Goal: Task Accomplishment & Management: Complete application form

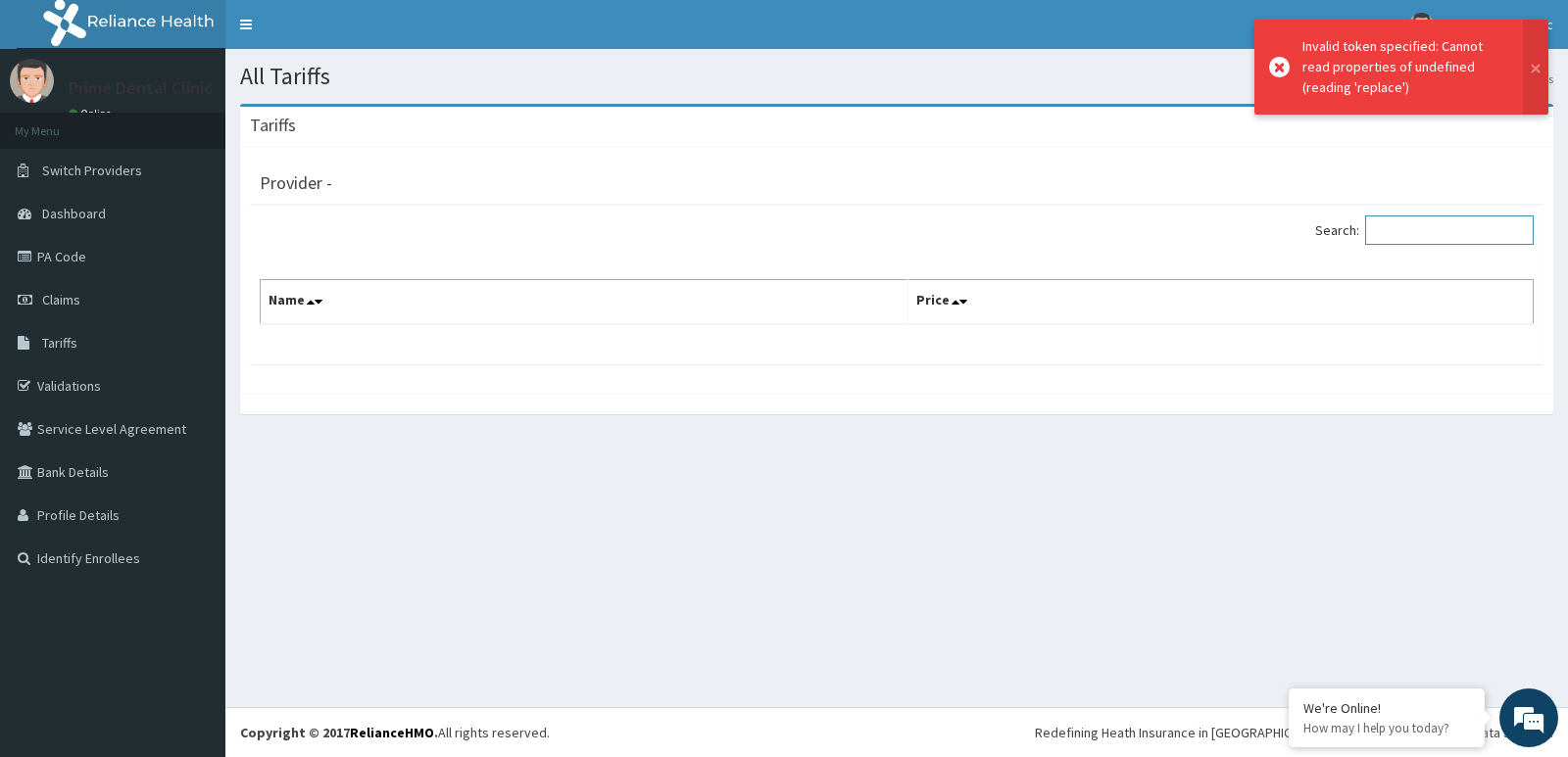
click at [1437, 243] on input "Search:" at bounding box center [1450, 230] width 169 height 30
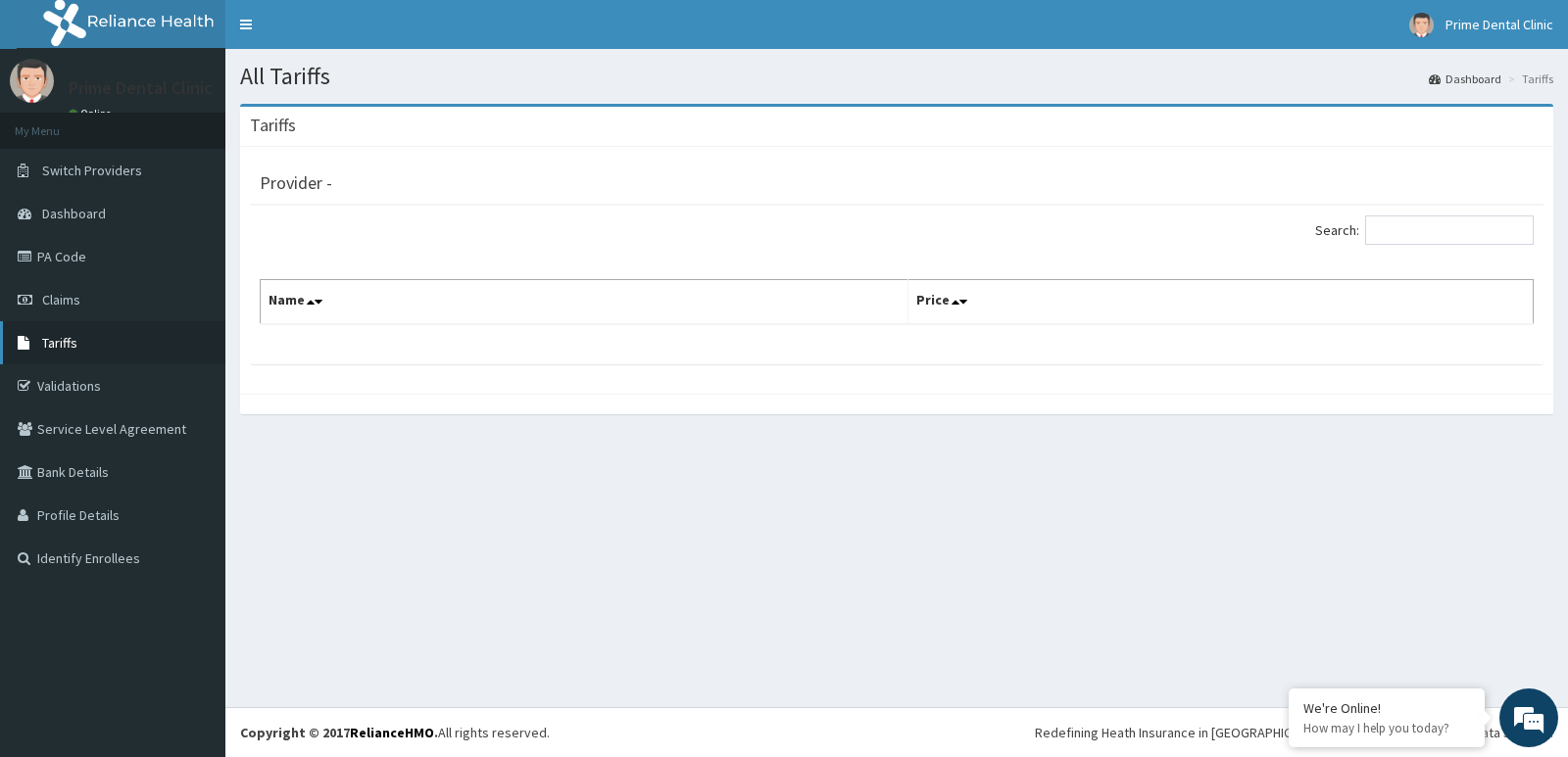
click at [80, 326] on link "Tariffs" at bounding box center [113, 343] width 225 height 43
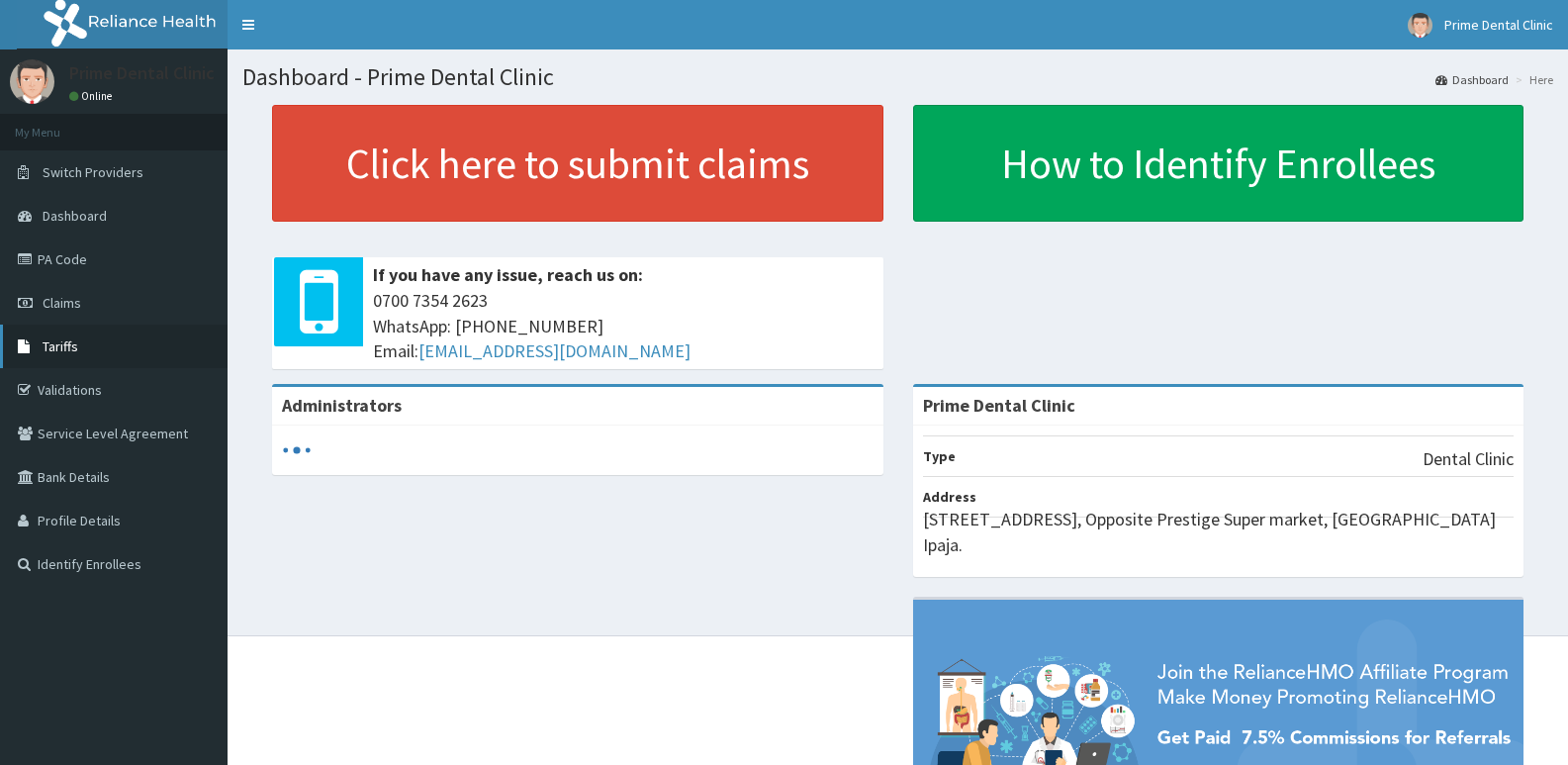
click at [159, 345] on link "Tariffs" at bounding box center [114, 347] width 227 height 44
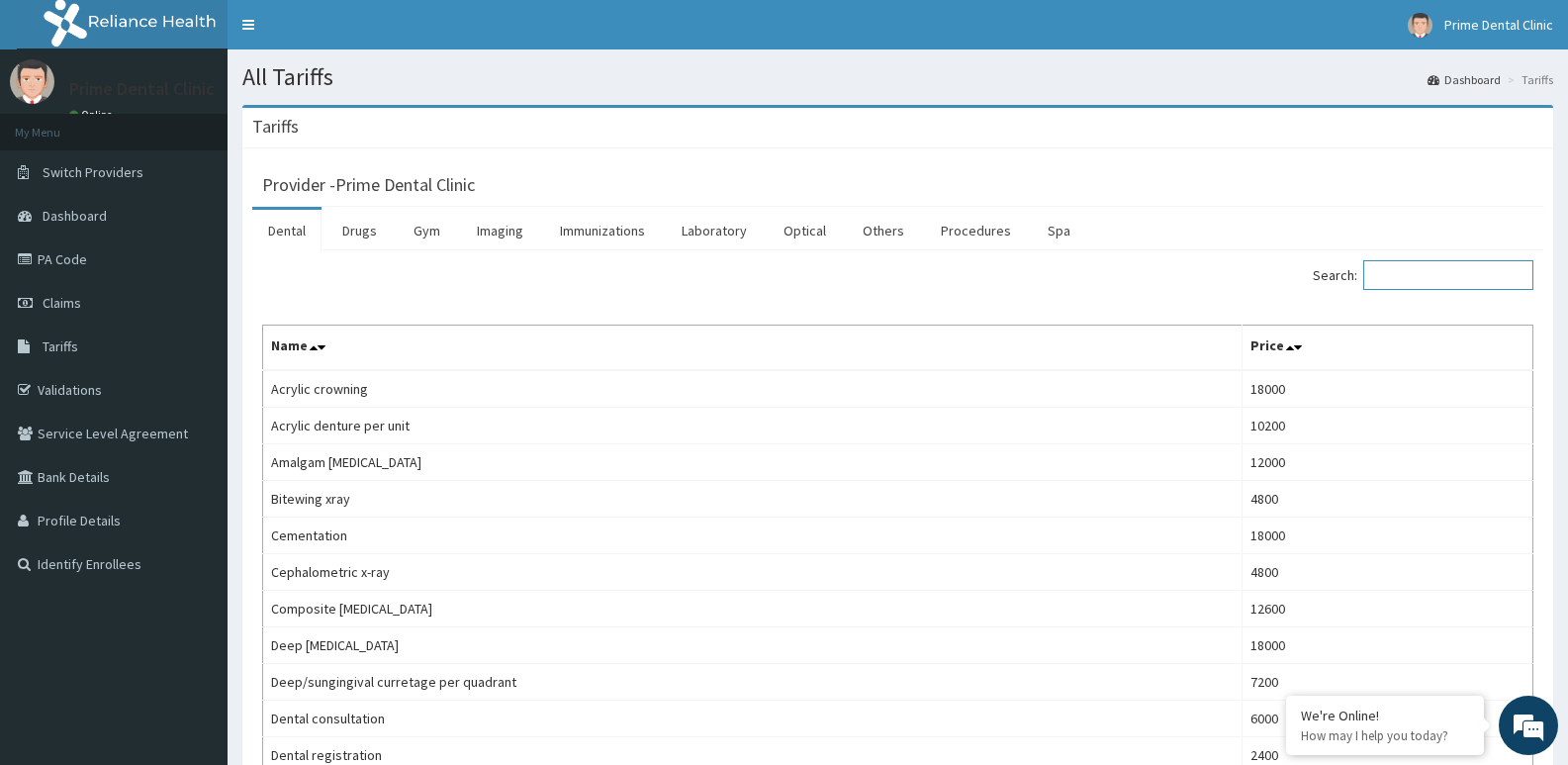
click at [1425, 278] on input "Search:" at bounding box center [1448, 275] width 170 height 30
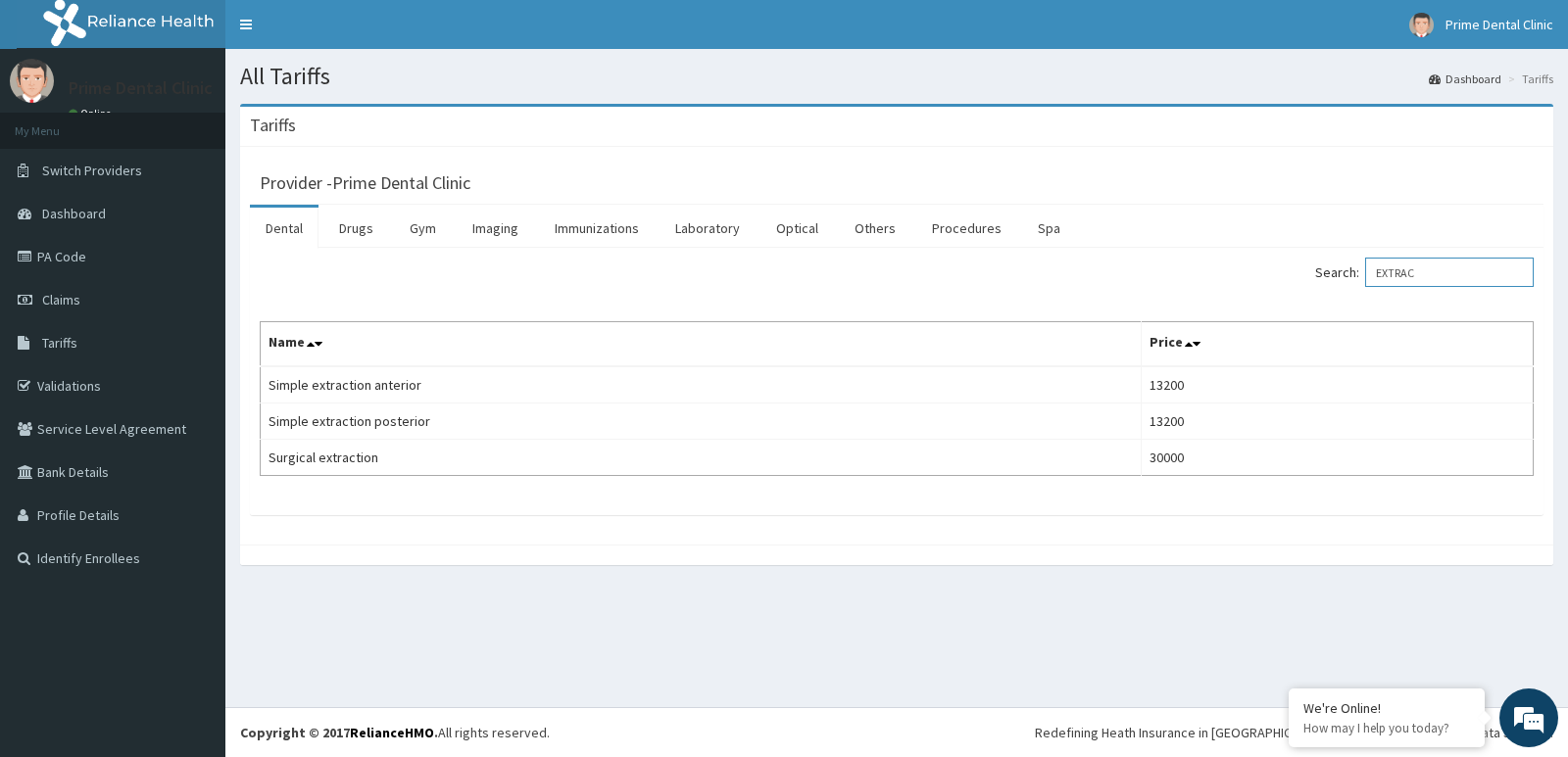
type input "EXTRAC"
click at [68, 287] on link "Claims" at bounding box center [113, 300] width 225 height 43
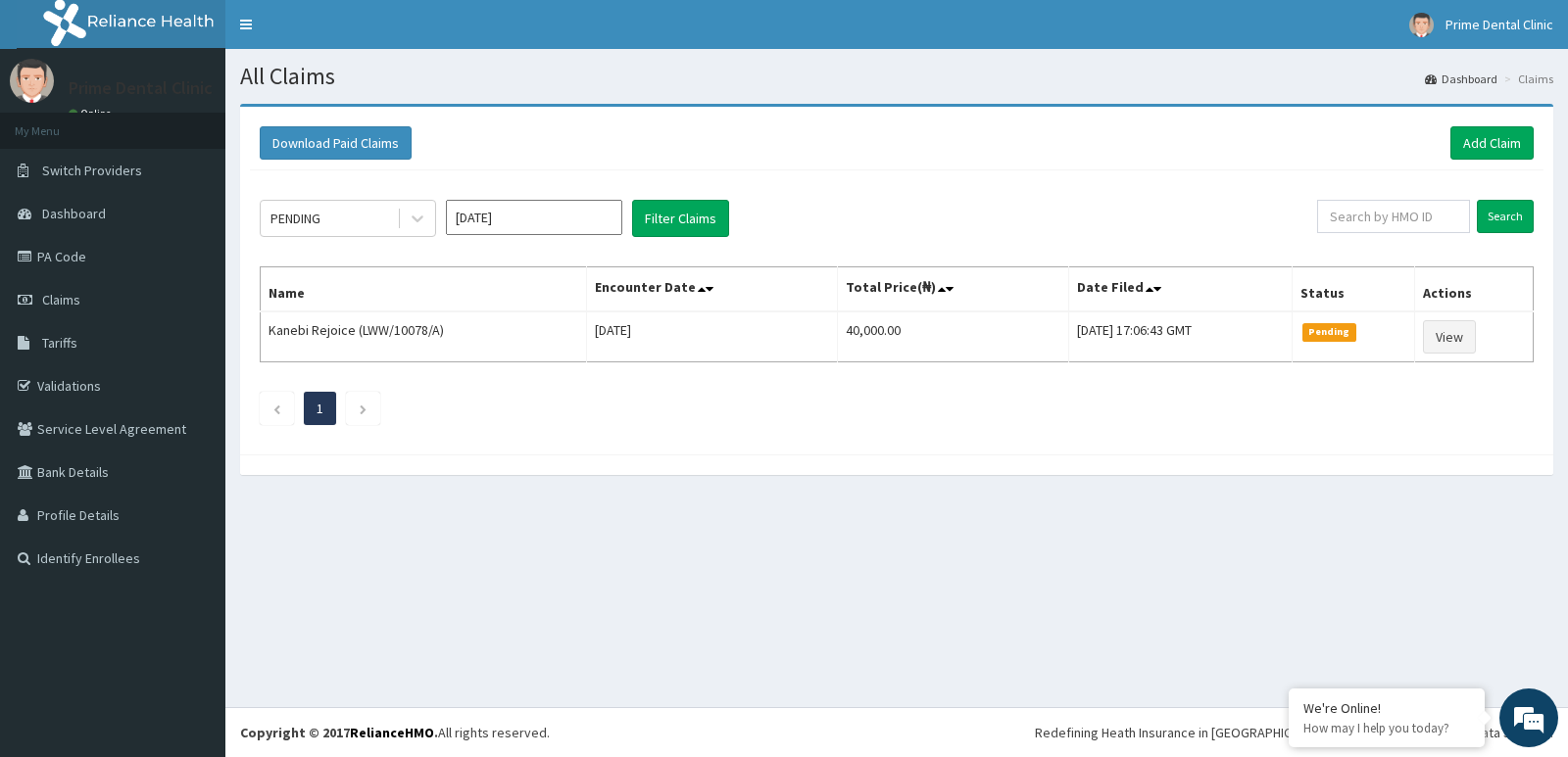
click at [1497, 145] on link "Add Claim" at bounding box center [1492, 143] width 83 height 34
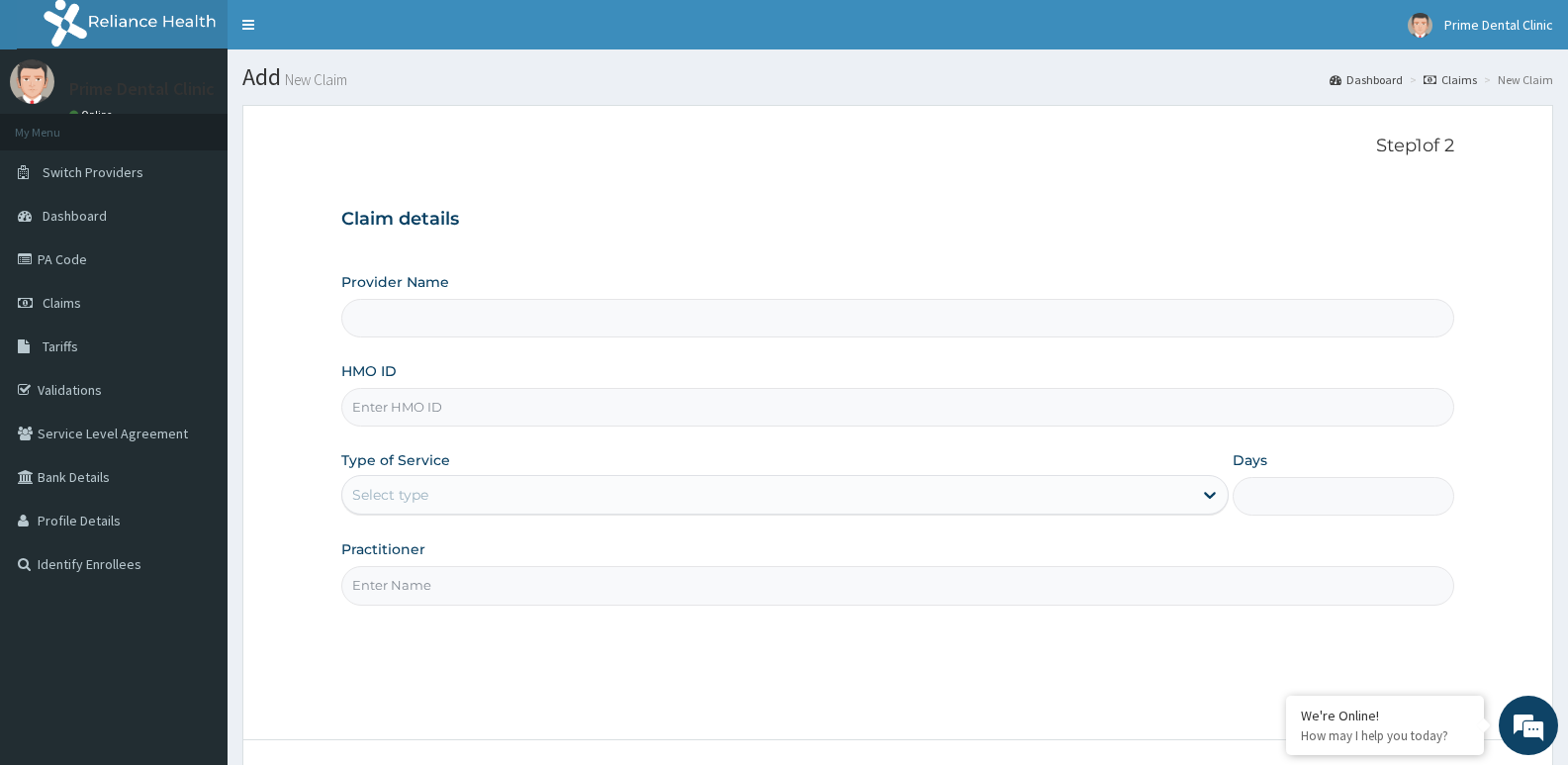
type input "Prime Dental Clinic"
paste input "CYA/11126/E"
type input "CYA/11126/E"
click at [460, 497] on div "Select type" at bounding box center [767, 495] width 849 height 32
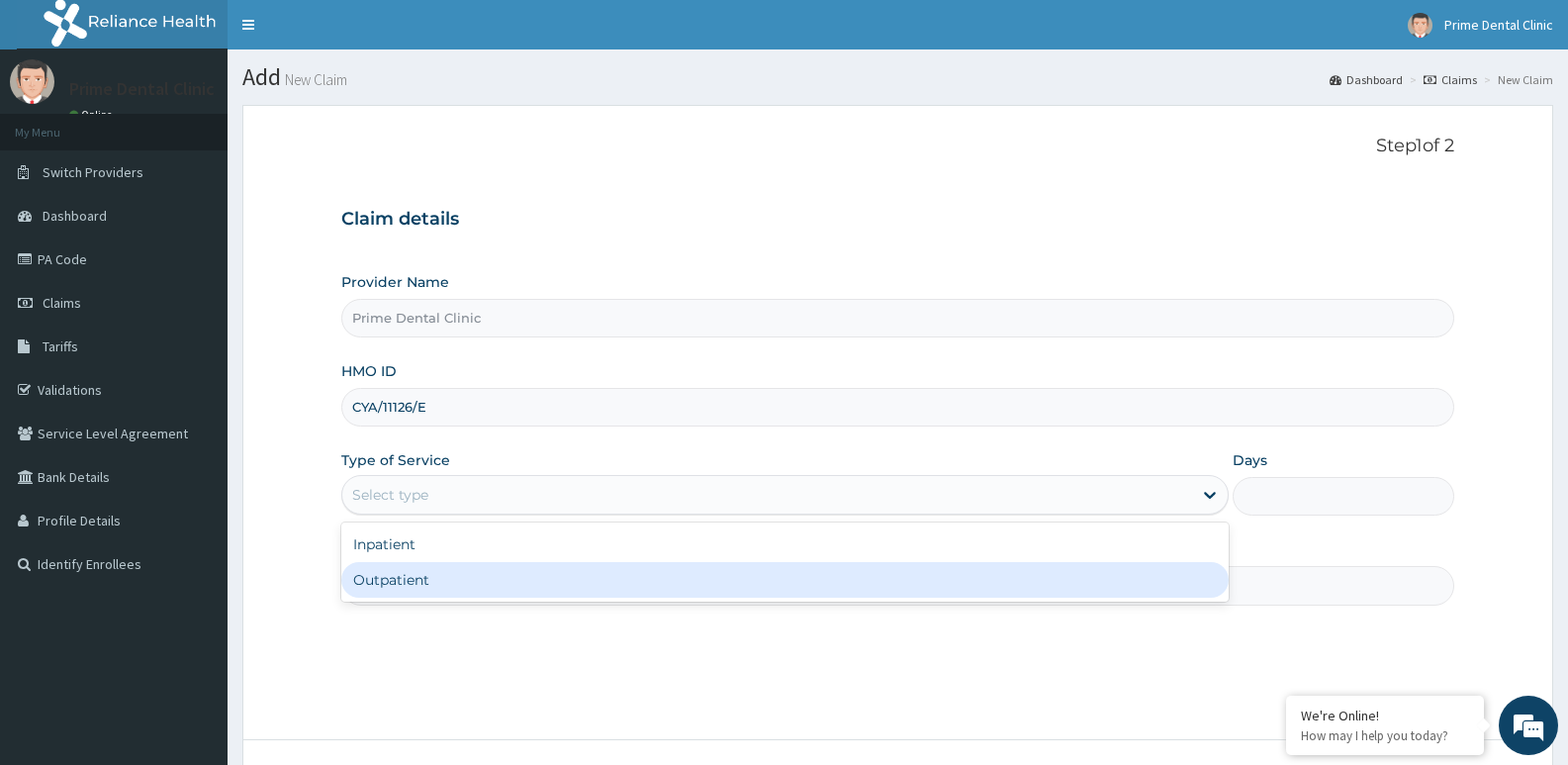
click at [448, 579] on div "Outpatient" at bounding box center [784, 580] width 886 height 36
type input "1"
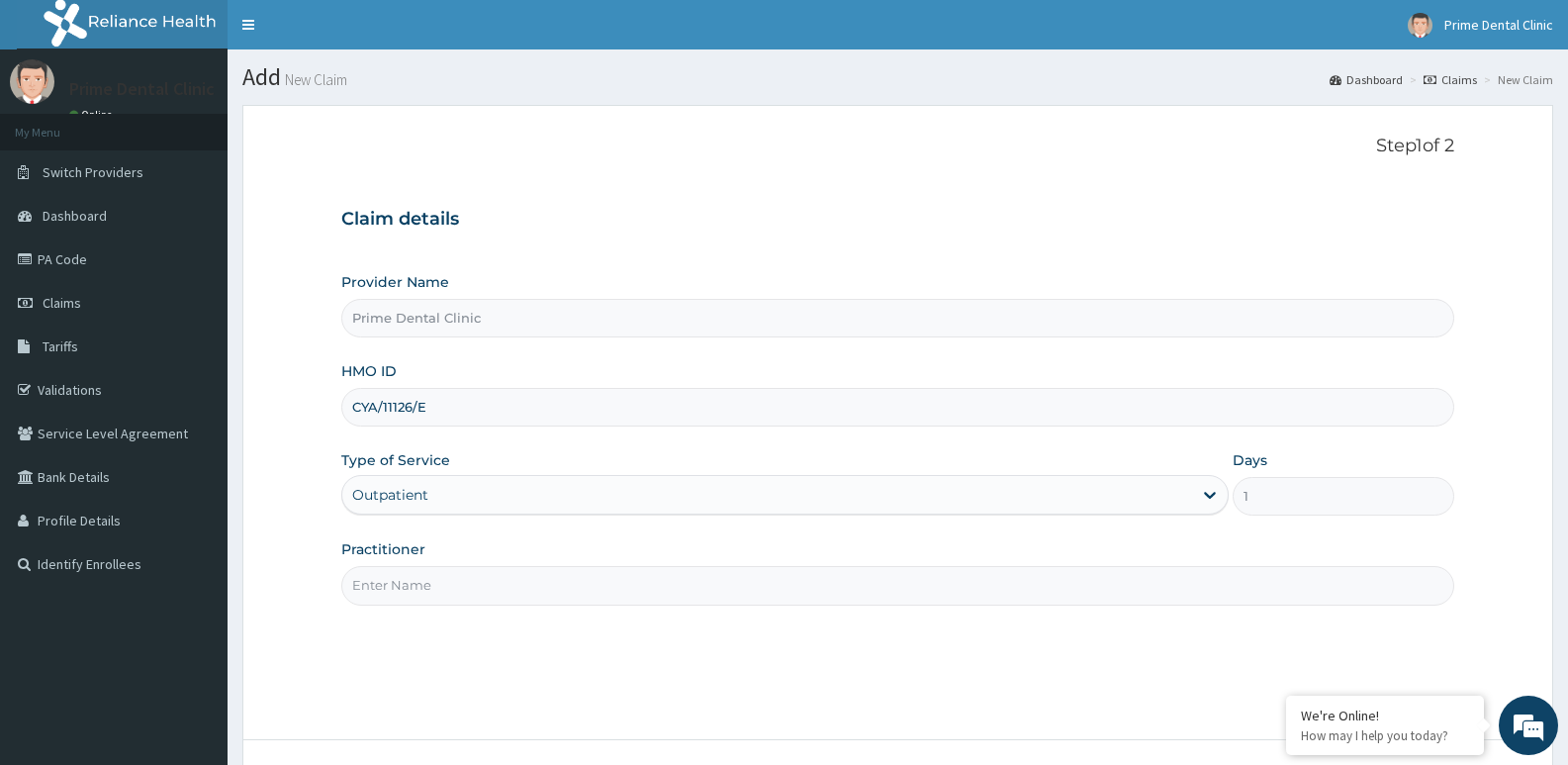
click at [439, 583] on input "Practitioner" at bounding box center [897, 585] width 1113 height 39
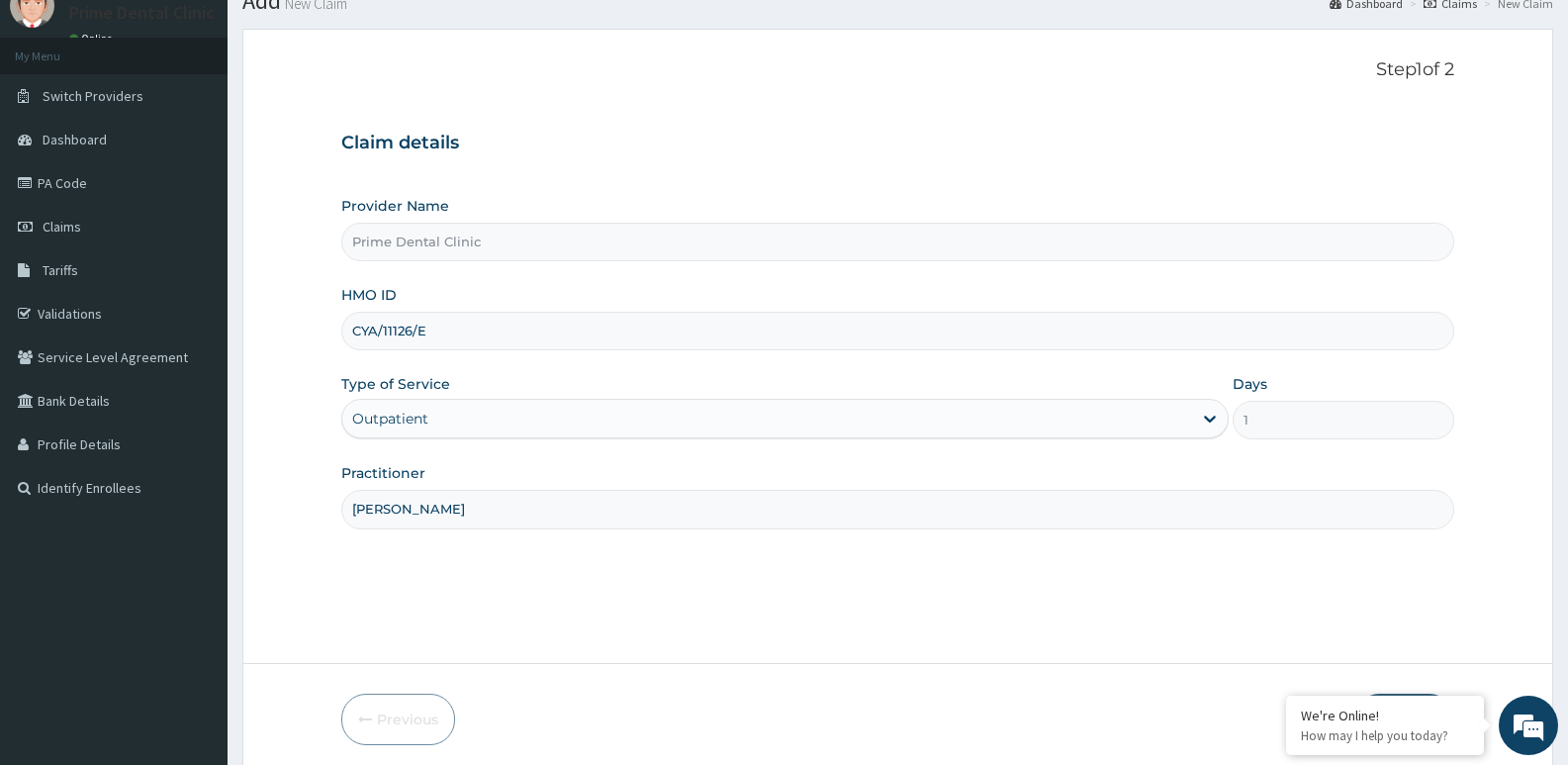
scroll to position [153, 0]
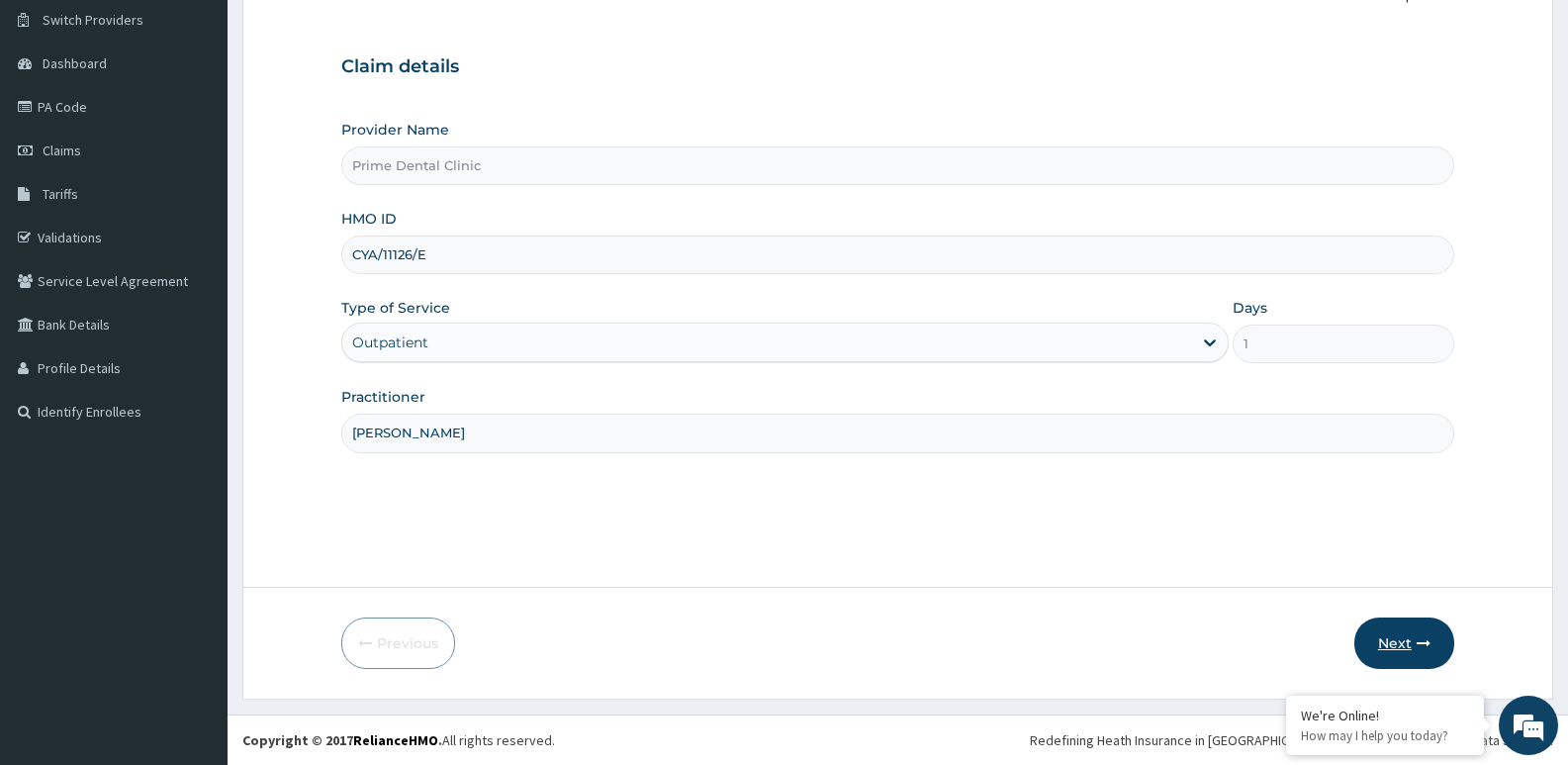
type input "DR OKUNLOLA"
click at [1376, 639] on button "Next" at bounding box center [1405, 643] width 100 height 52
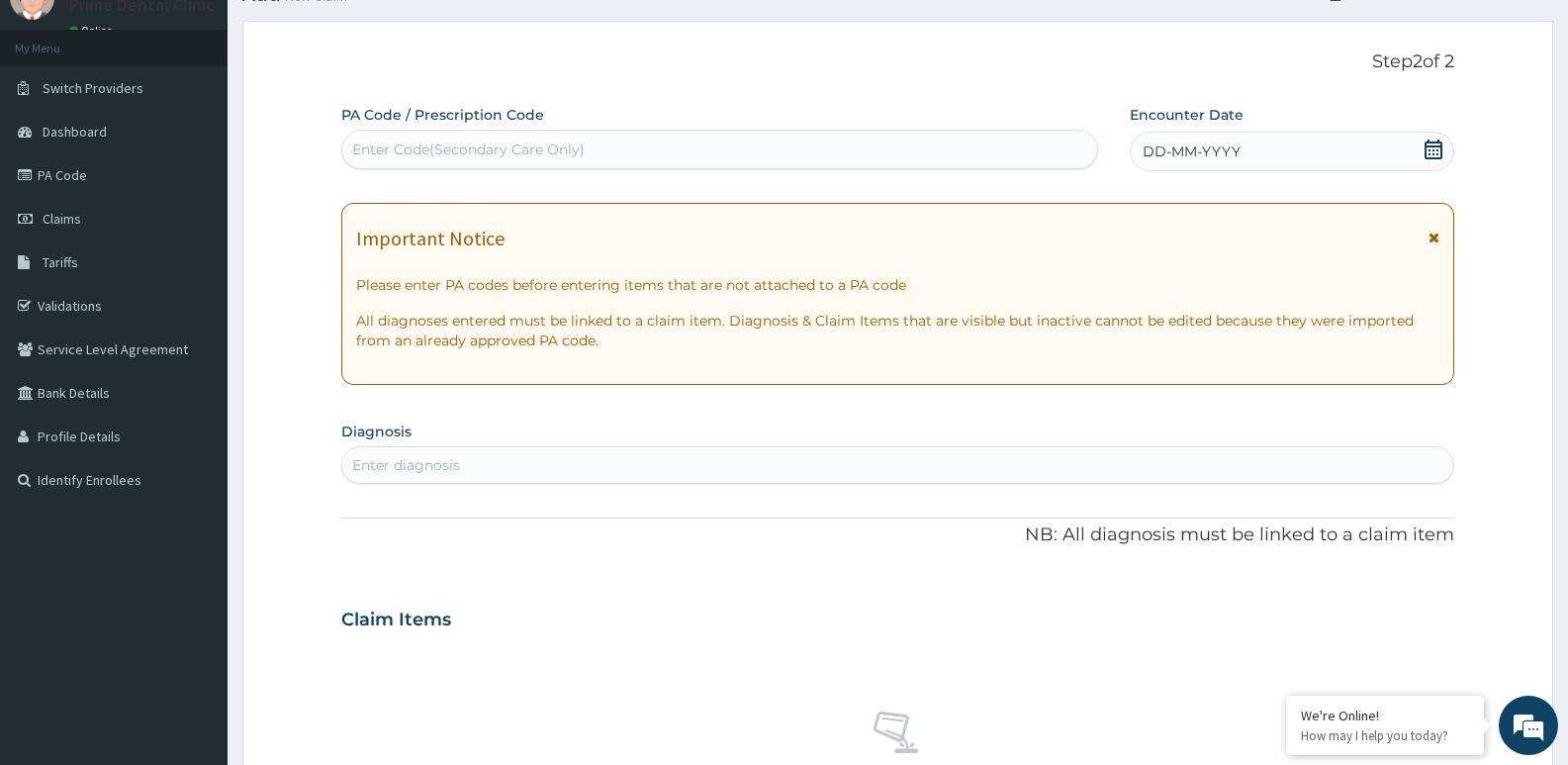
scroll to position [0, 0]
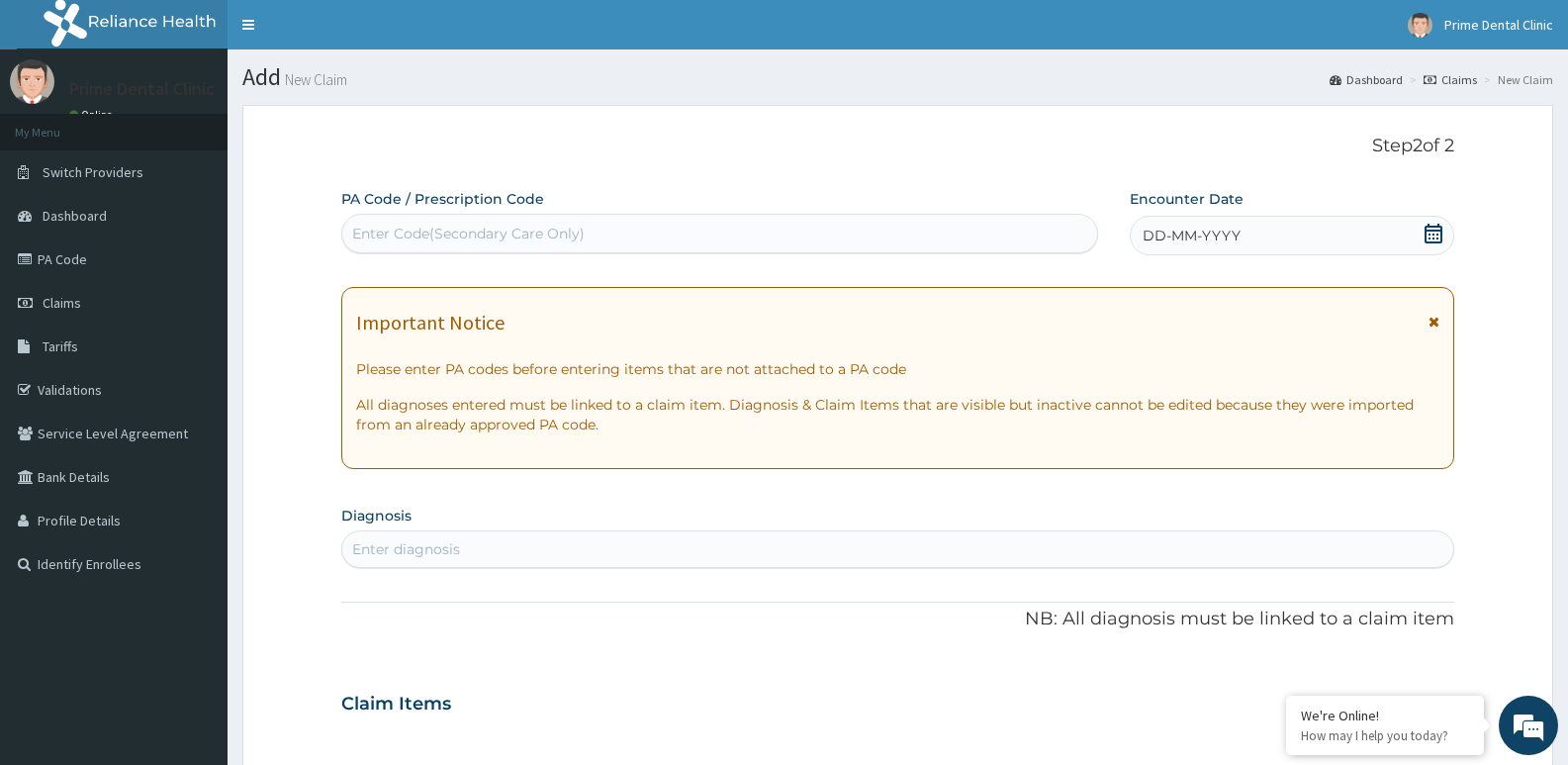
click at [552, 221] on div "Enter Code(Secondary Care Only)" at bounding box center [719, 233] width 755 height 32
drag, startPoint x: 548, startPoint y: 230, endPoint x: 582, endPoint y: 127, distance: 108.5
click at [582, 127] on form "Step 2 of 2 PA Code / Prescription Code Enter Code(Secondary Care Only) Encount…" at bounding box center [897, 730] width 1311 height 1251
click at [396, 234] on div "Enter Code(Secondary Care Only)" at bounding box center [468, 233] width 232 height 20
paste input "PA/C9FBA6"
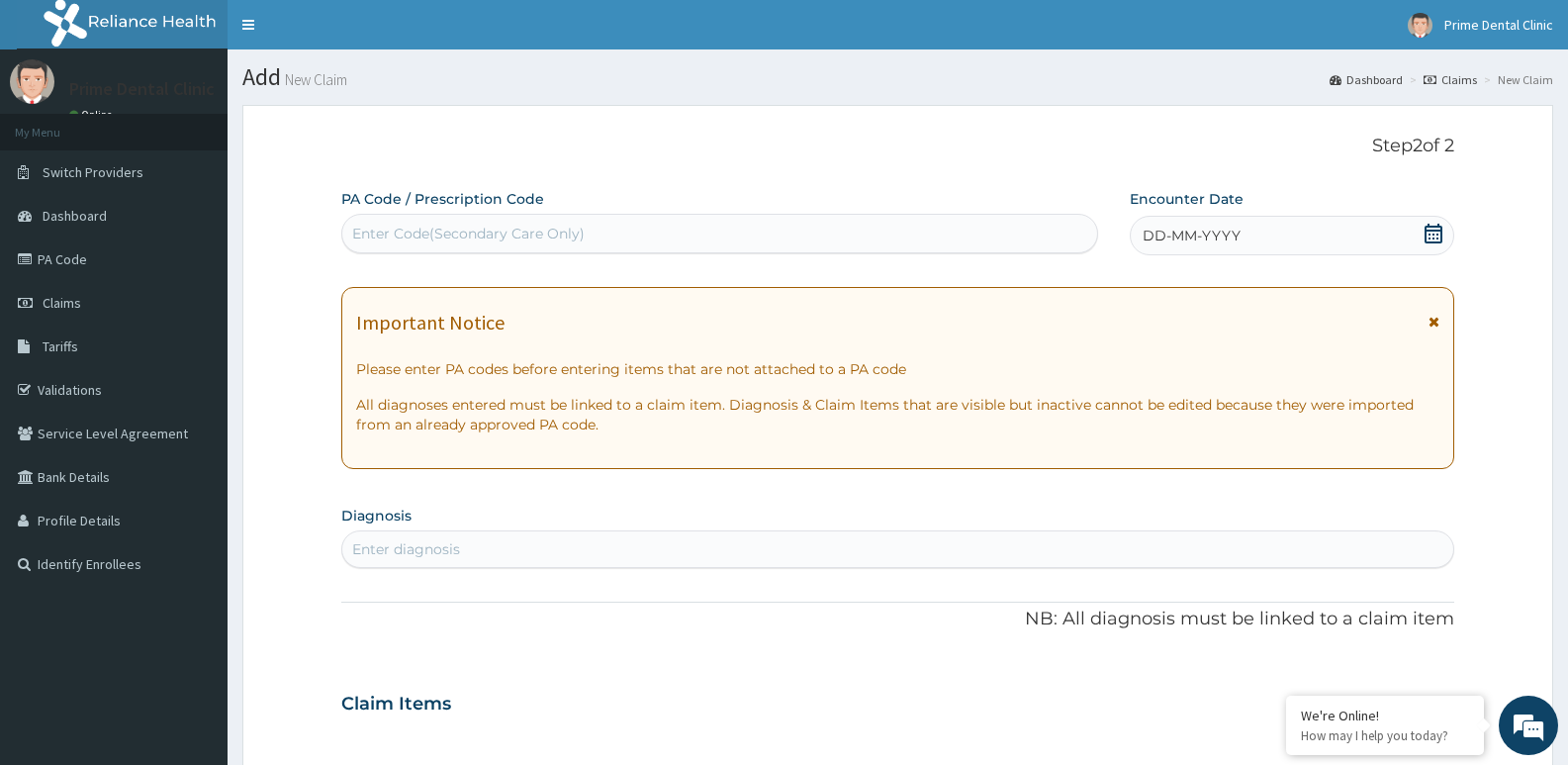
type input "PA/C9FBA6"
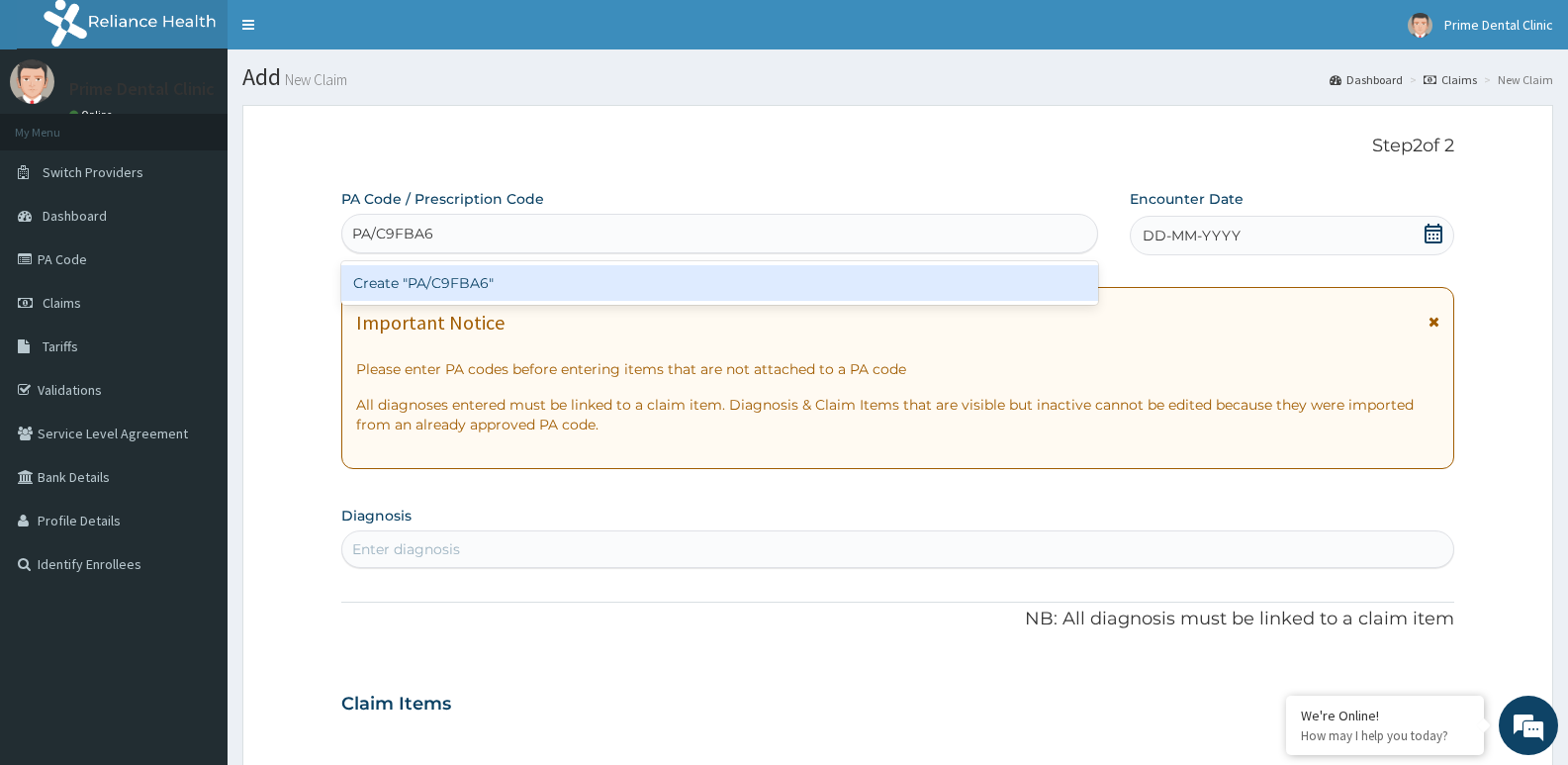
click at [465, 281] on div "Create "PA/C9FBA6"" at bounding box center [719, 283] width 757 height 36
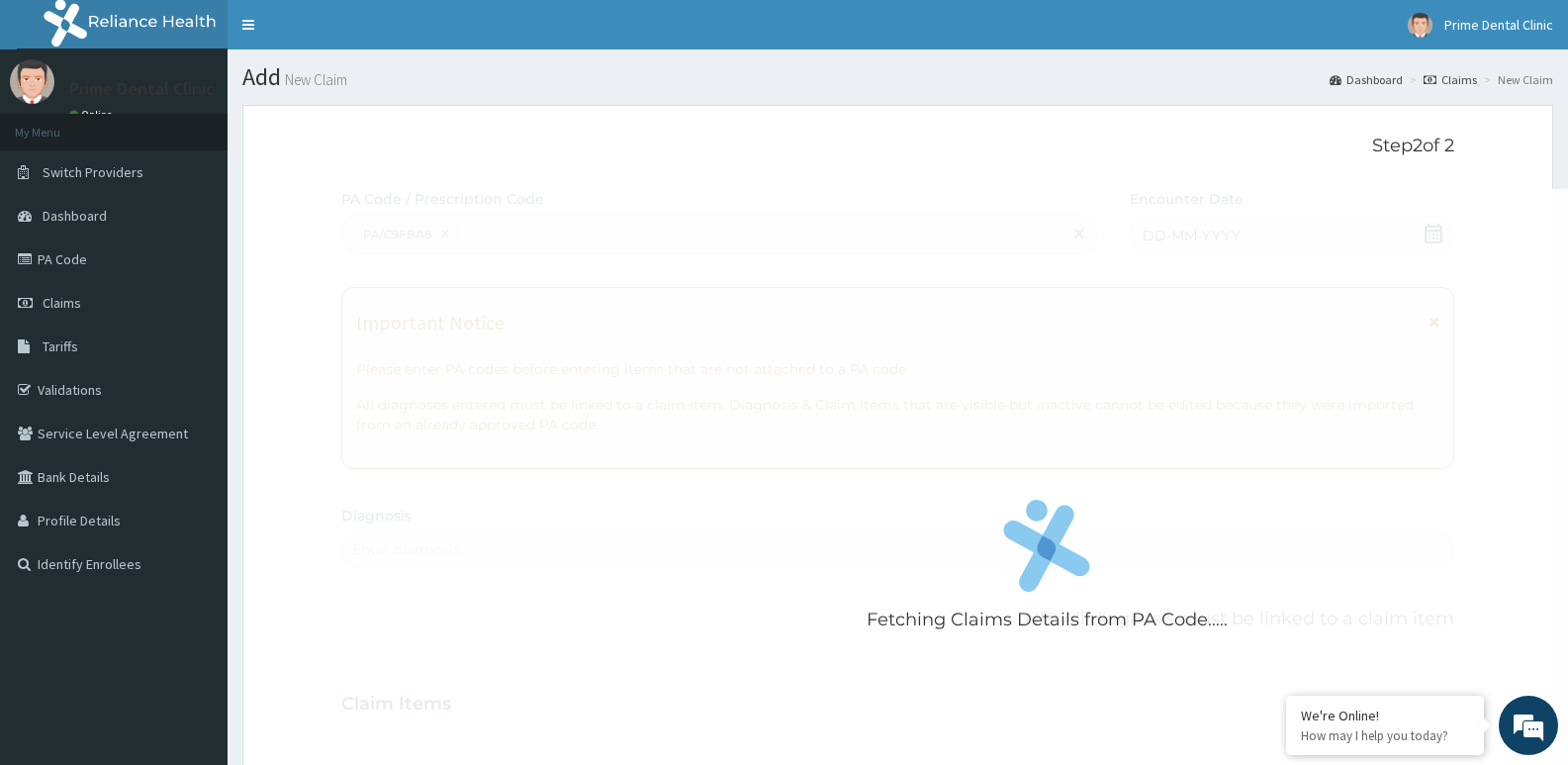
drag, startPoint x: 865, startPoint y: 313, endPoint x: 842, endPoint y: 323, distance: 25.1
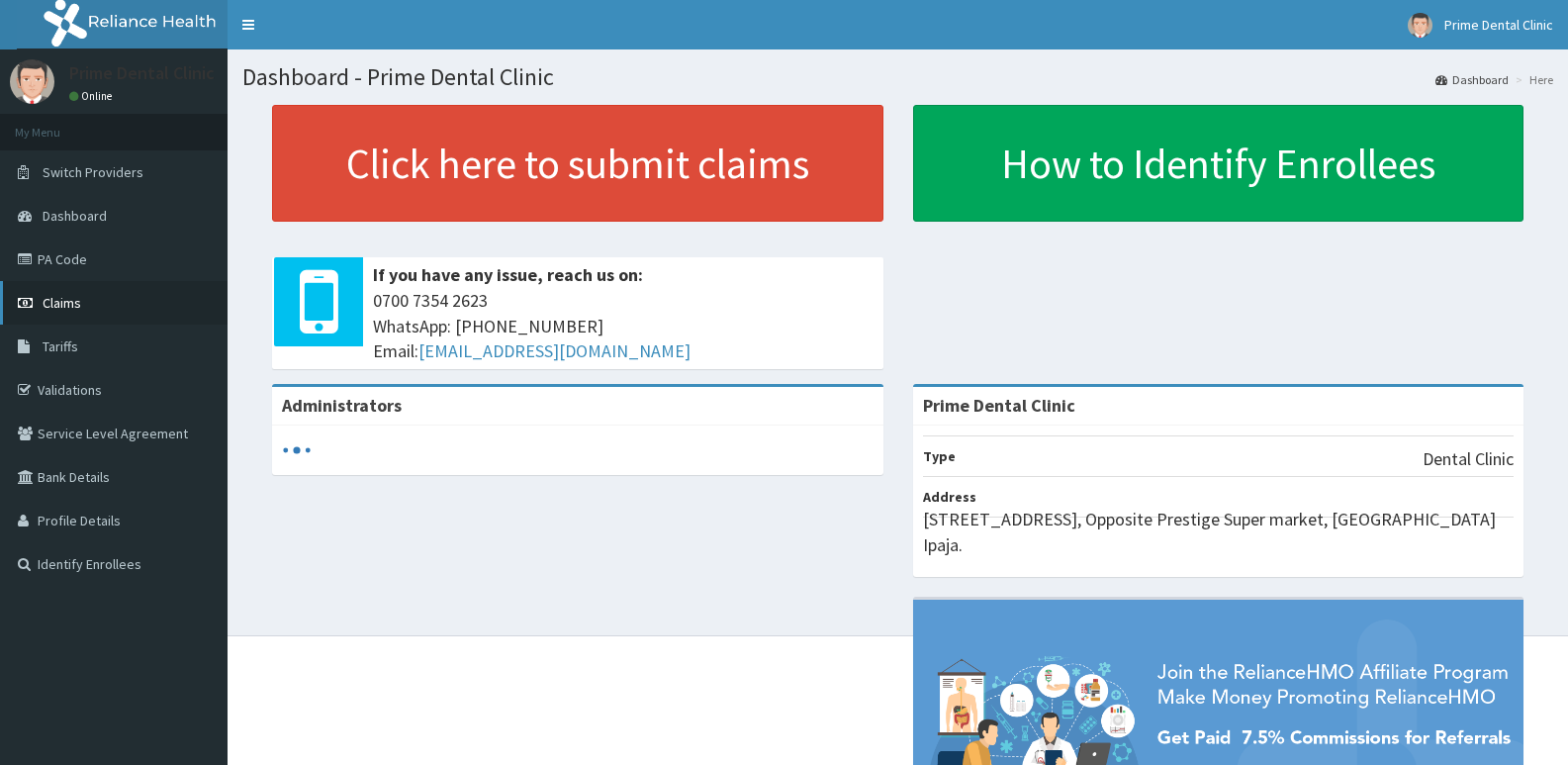
click at [66, 304] on span "Claims" at bounding box center [62, 303] width 39 height 18
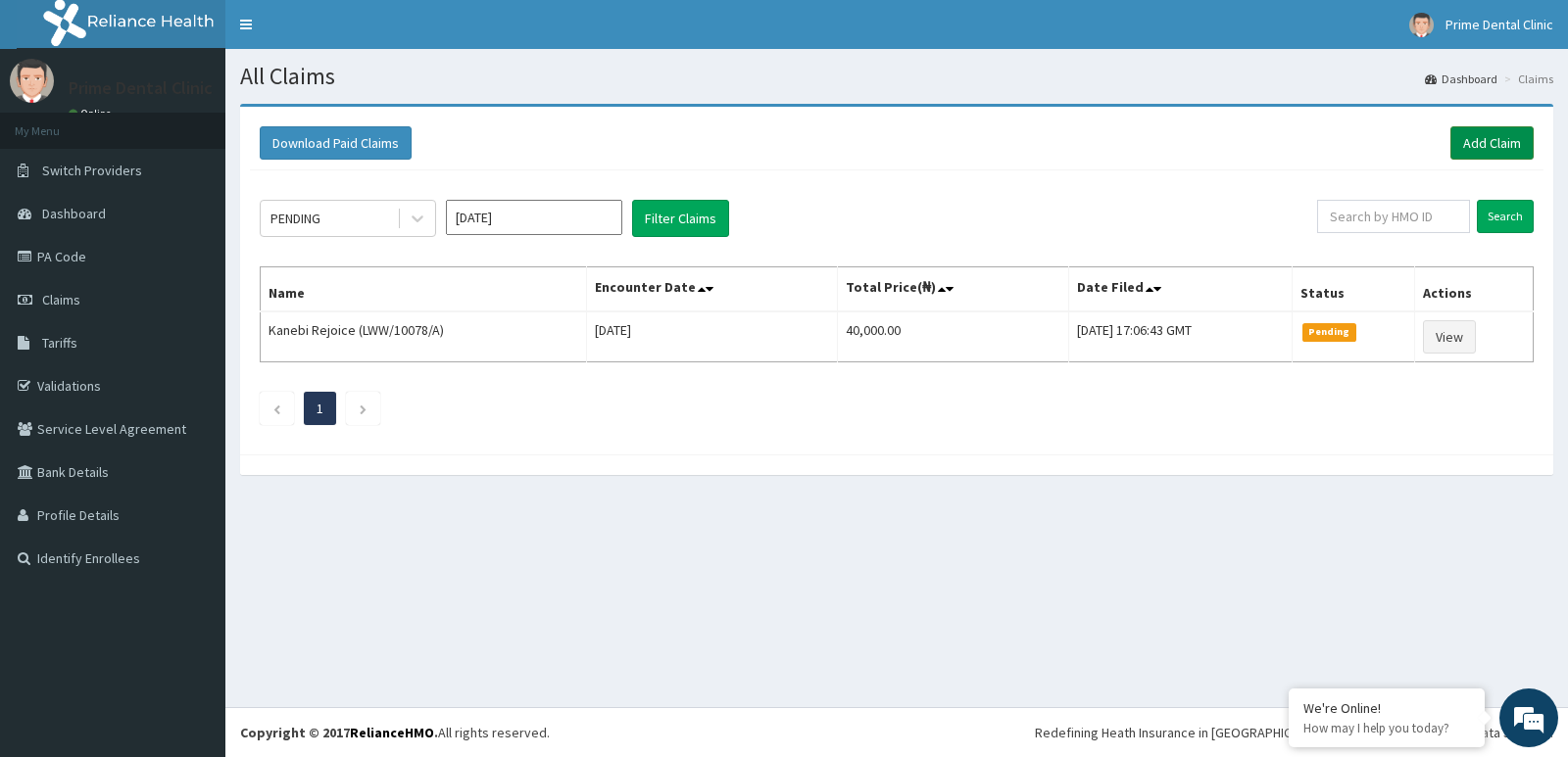
click at [1484, 154] on link "Add Claim" at bounding box center [1492, 143] width 83 height 34
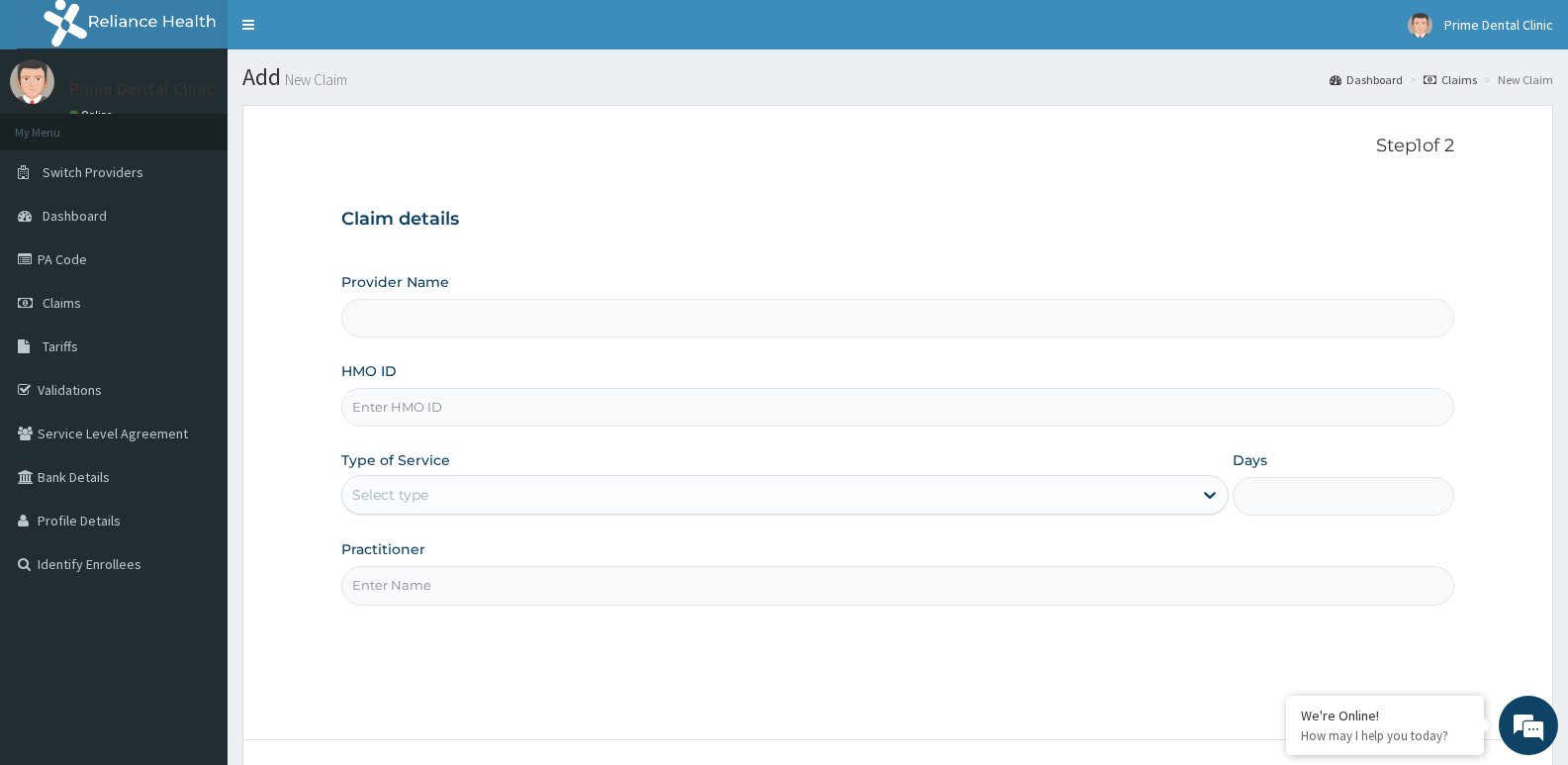
type input "Prime Dental Clinic"
click at [392, 407] on input "HMO ID" at bounding box center [897, 407] width 1113 height 39
paste input "CYA/11126/E"
type input "CYA/11126/E"
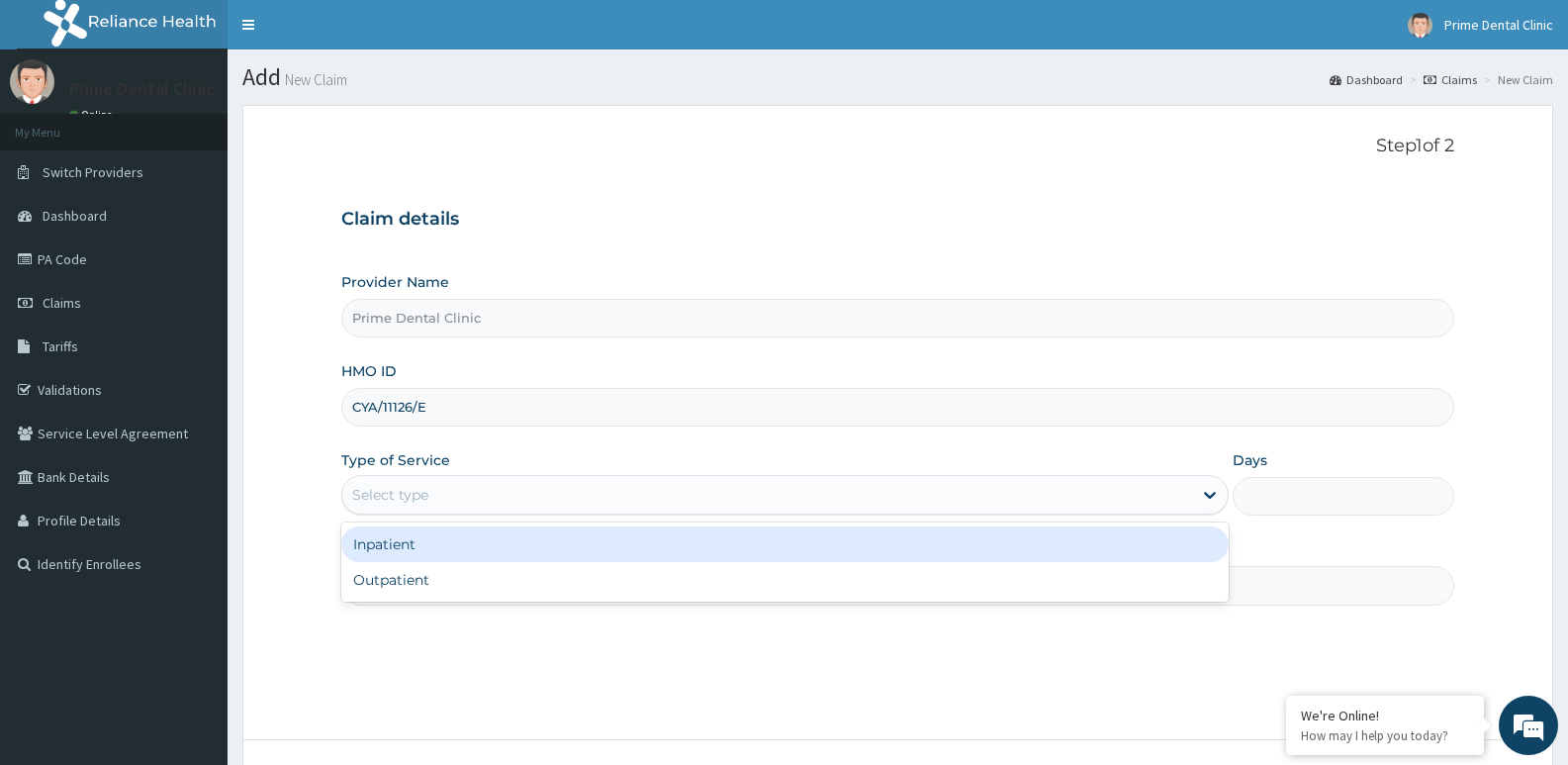
click at [432, 488] on div "Select type" at bounding box center [767, 495] width 849 height 32
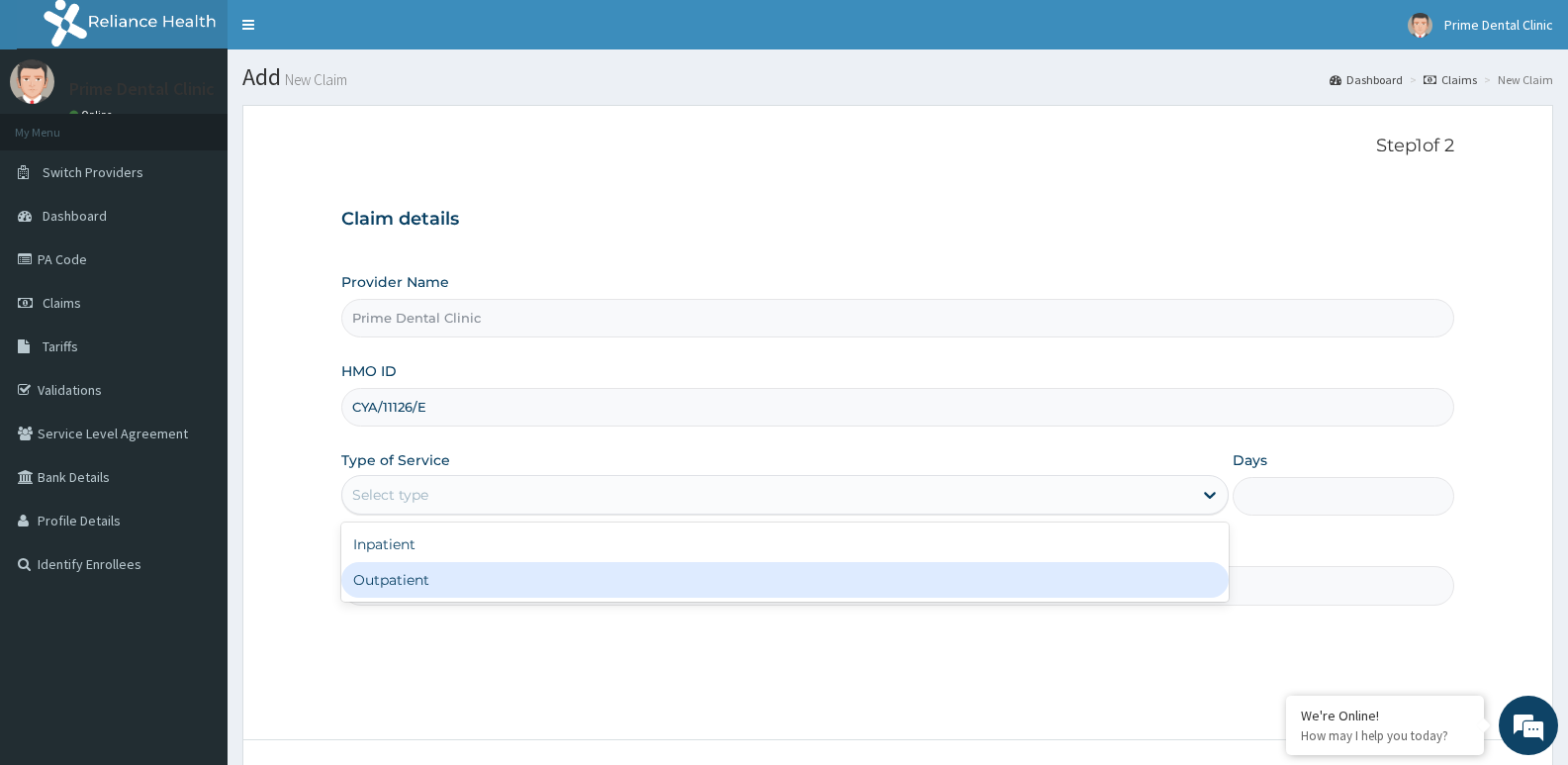
click at [435, 583] on div "Outpatient" at bounding box center [784, 580] width 886 height 36
type input "1"
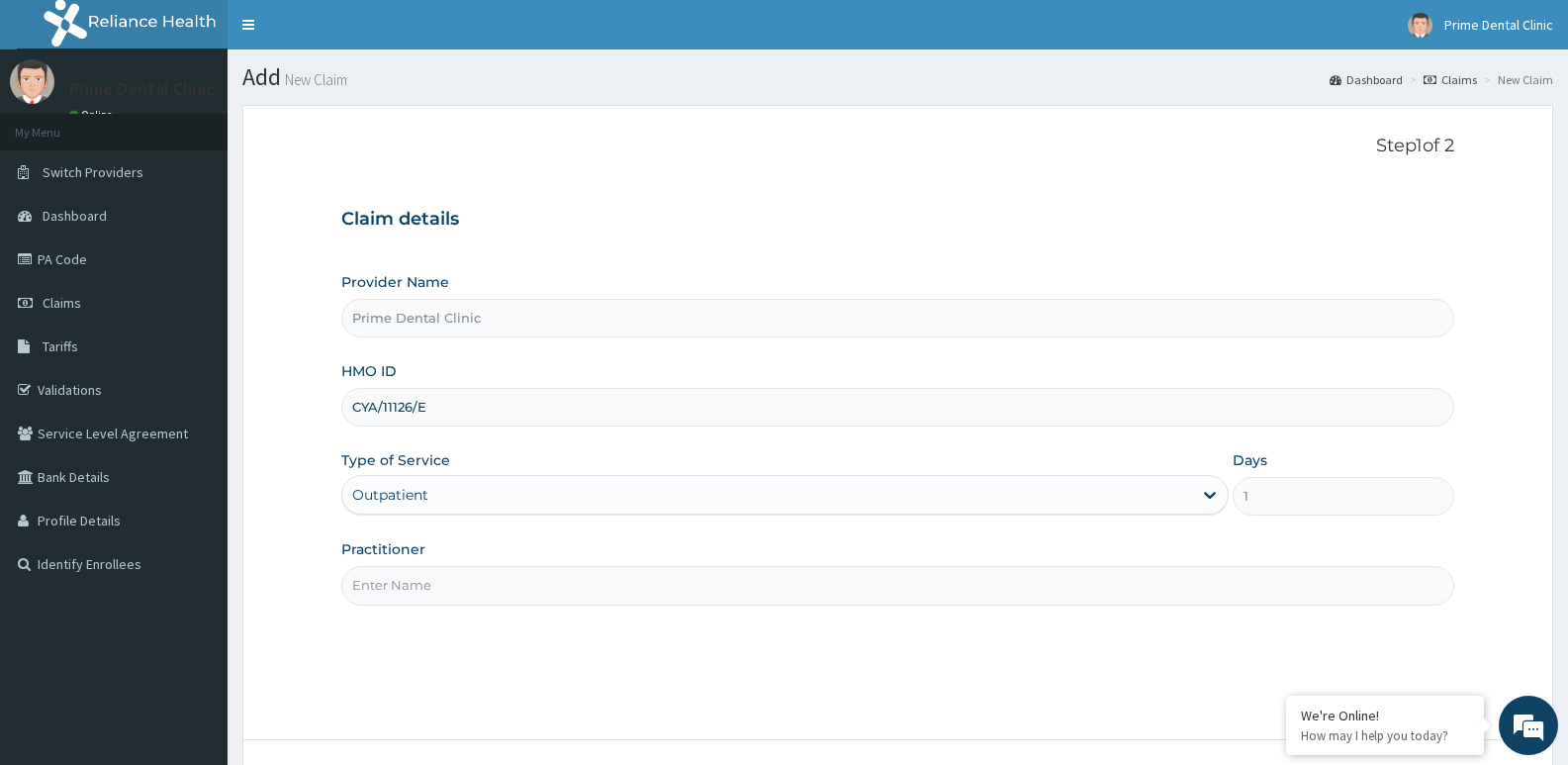
click at [425, 577] on input "Practitioner" at bounding box center [897, 585] width 1113 height 39
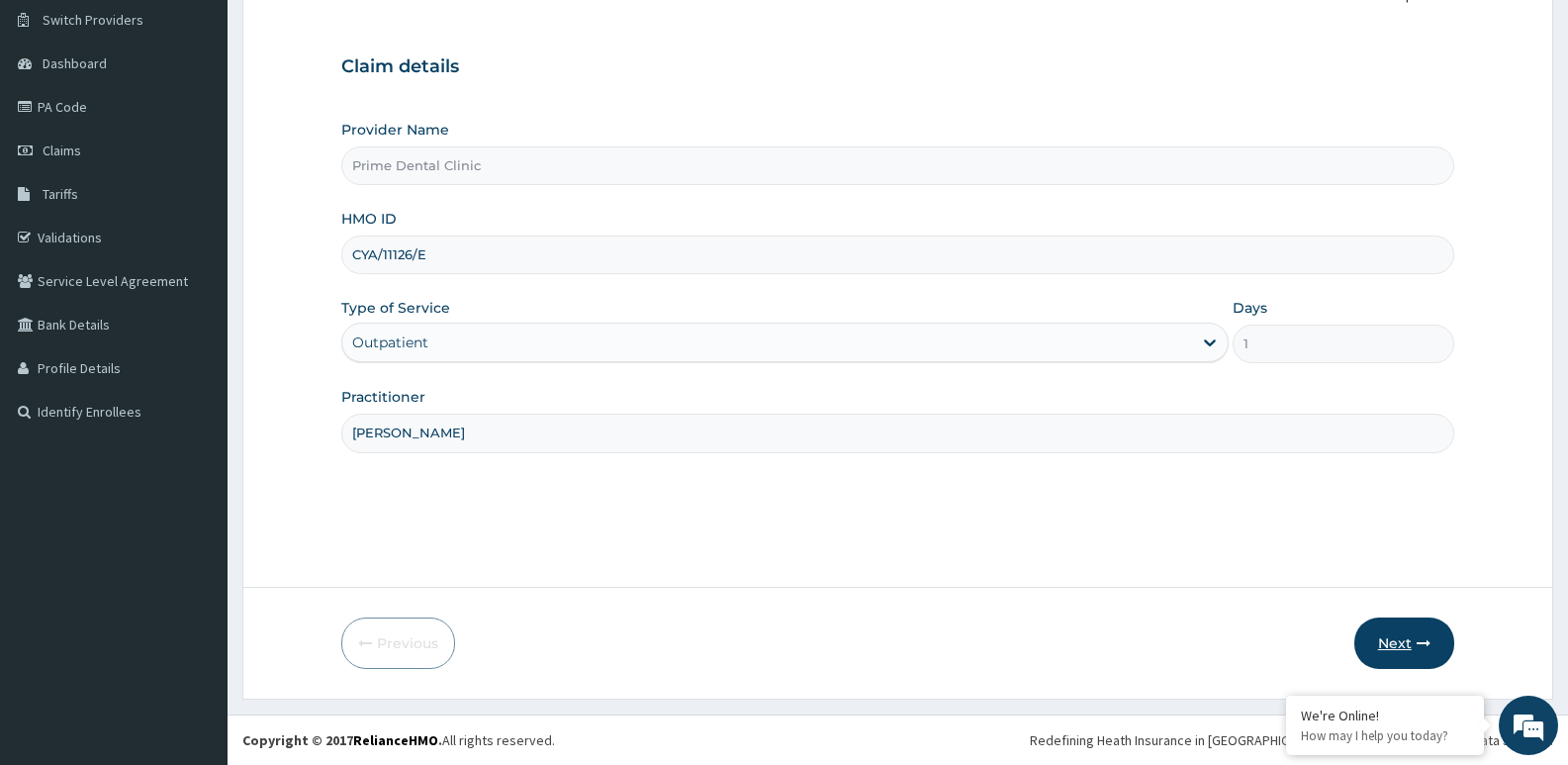
type input "DR OKUNLOLA"
click at [1421, 644] on icon "button" at bounding box center [1423, 643] width 14 height 14
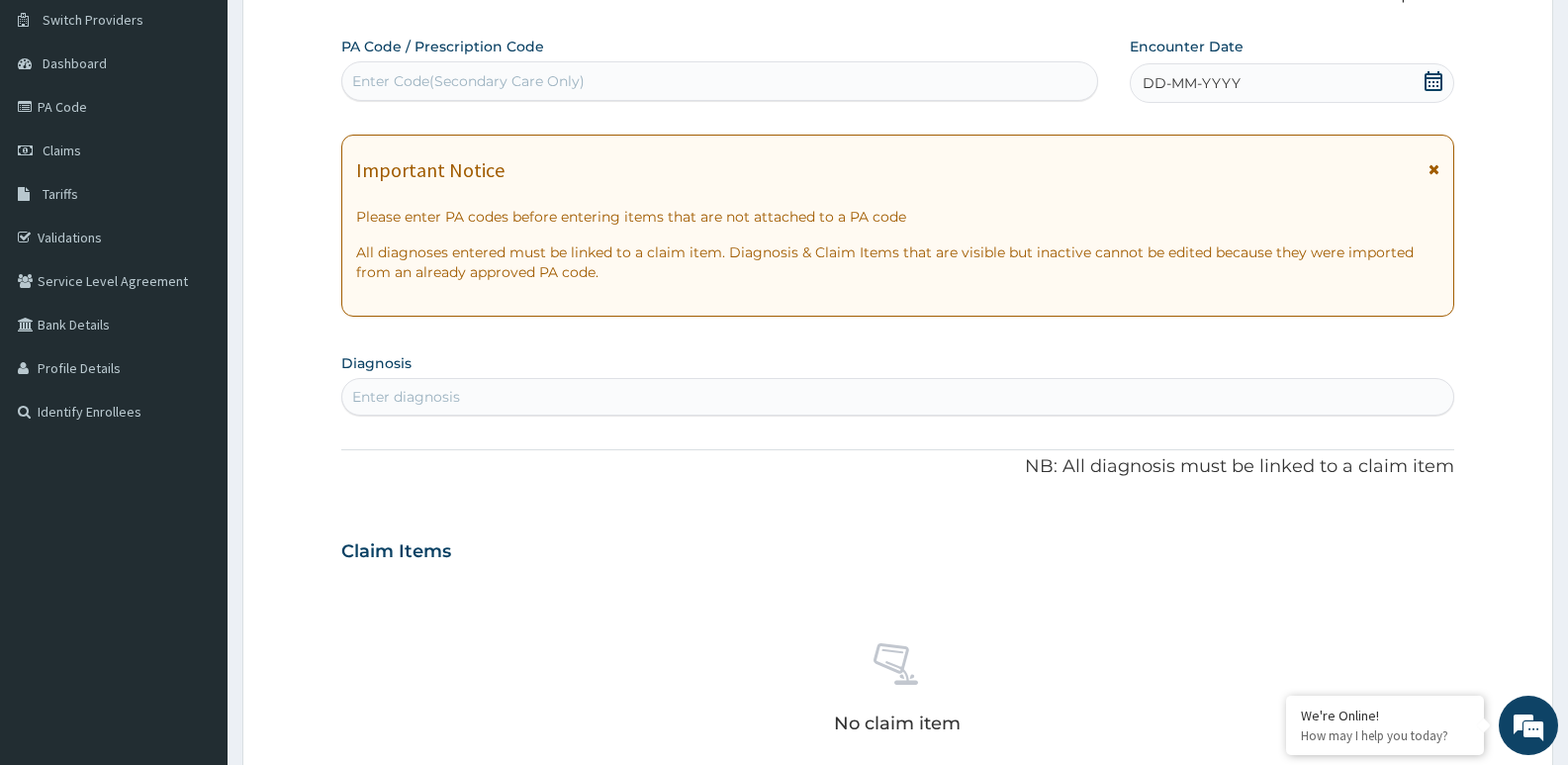
click at [474, 79] on div "Enter Code(Secondary Care Only)" at bounding box center [468, 81] width 232 height 20
paste input "PA/C9FBA6"
type input "PA/C9FBA6"
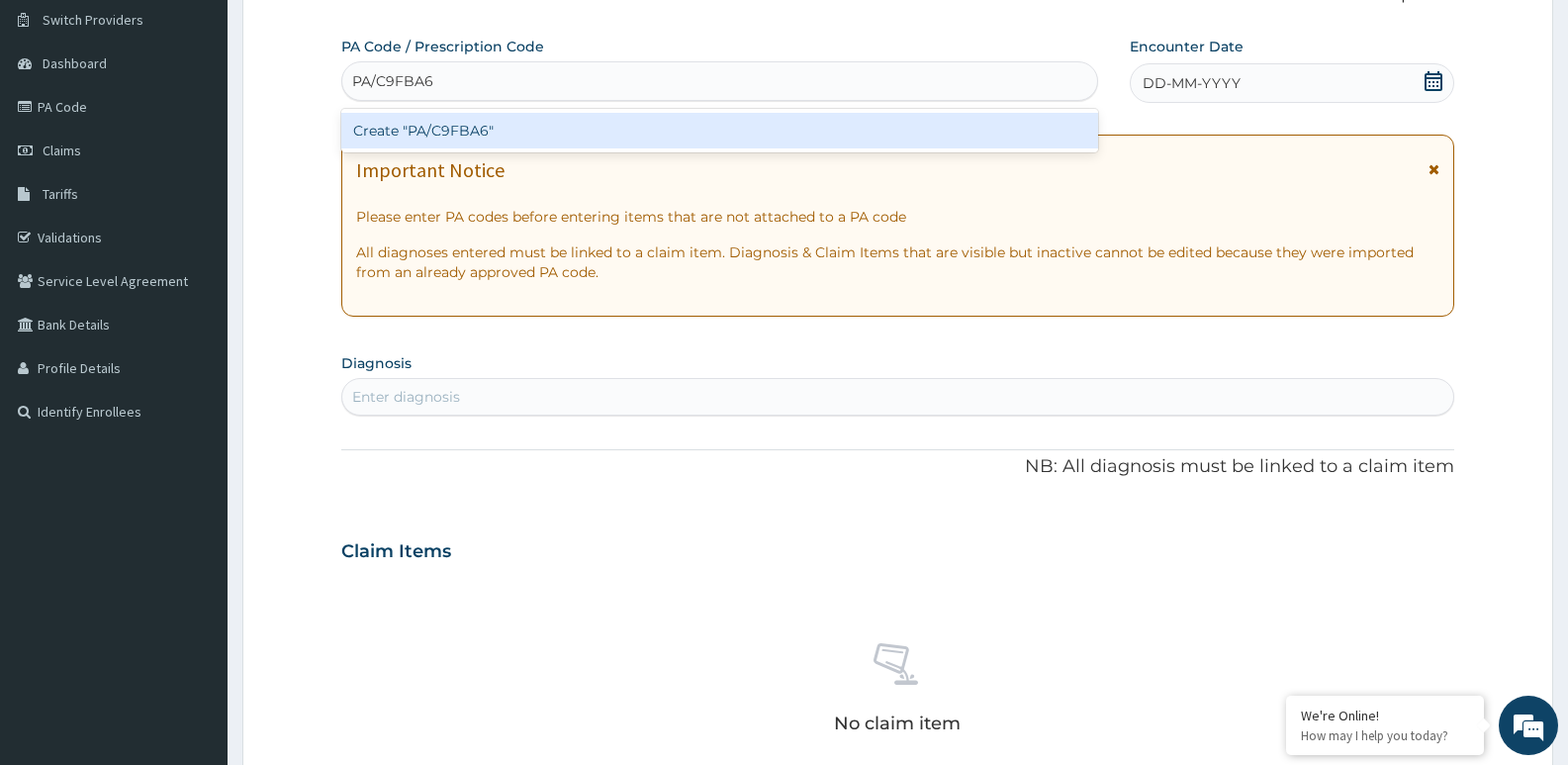
click at [455, 150] on div "Create "PA/C9FBA6"" at bounding box center [719, 131] width 757 height 44
click at [456, 130] on div "Create "PA/C9FBA6"" at bounding box center [719, 131] width 757 height 36
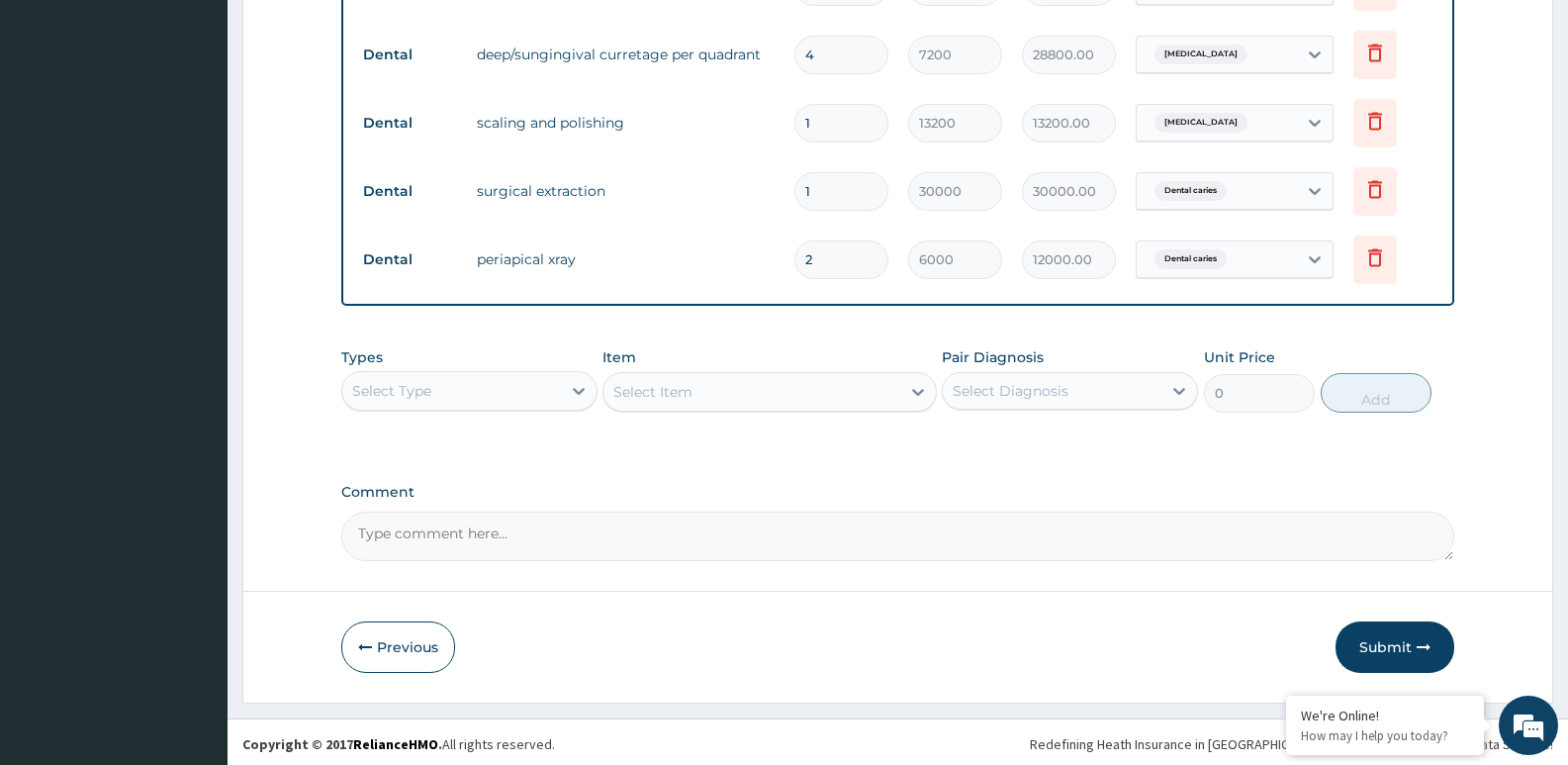
scroll to position [910, 0]
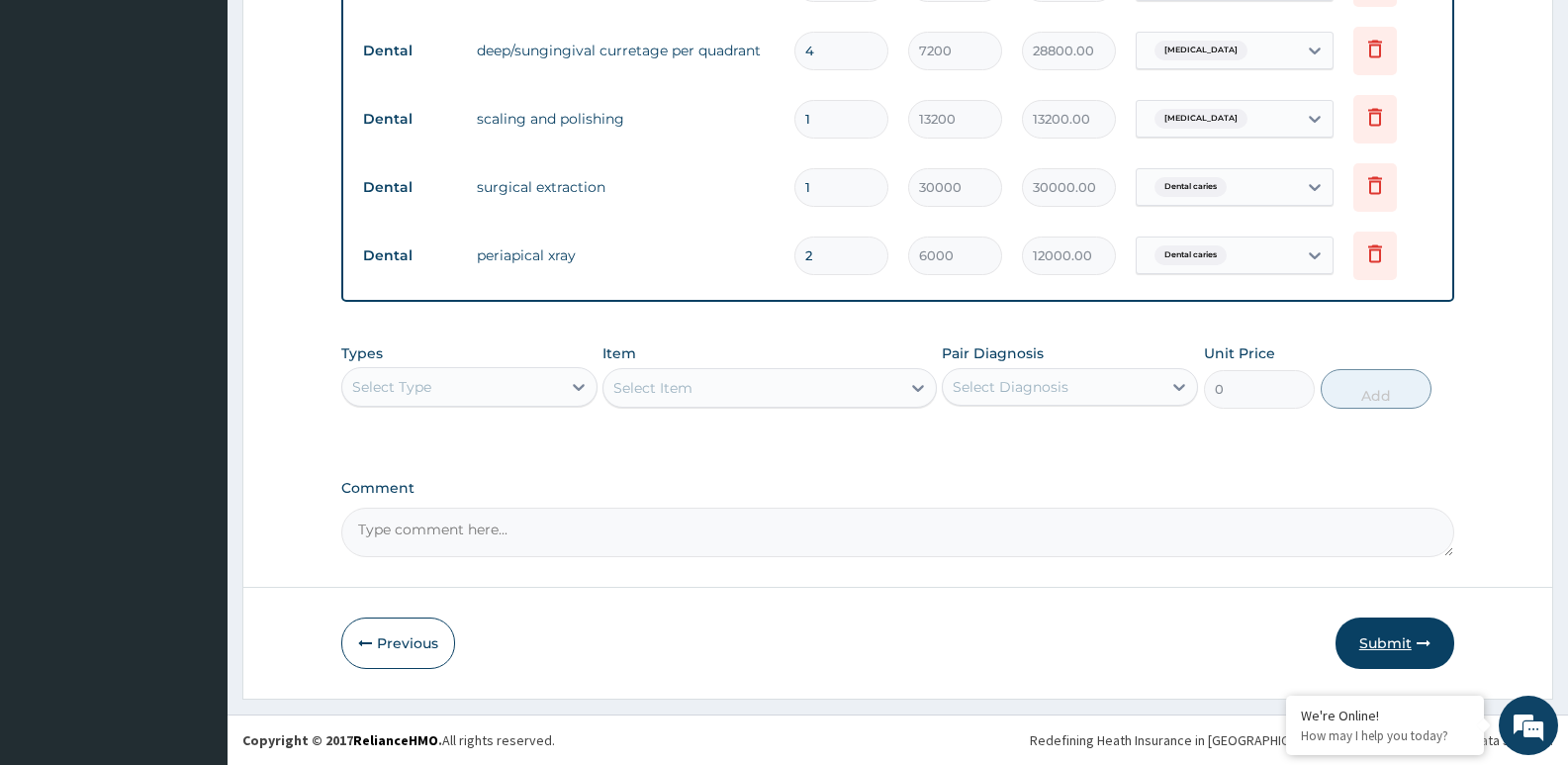
click at [1379, 647] on button "Submit" at bounding box center [1395, 643] width 119 height 52
